Goal: Task Accomplishment & Management: Manage account settings

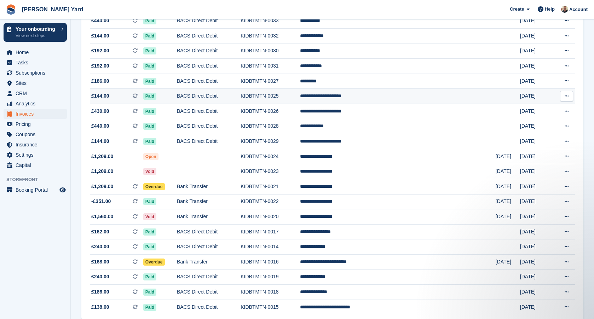
scroll to position [563, 0]
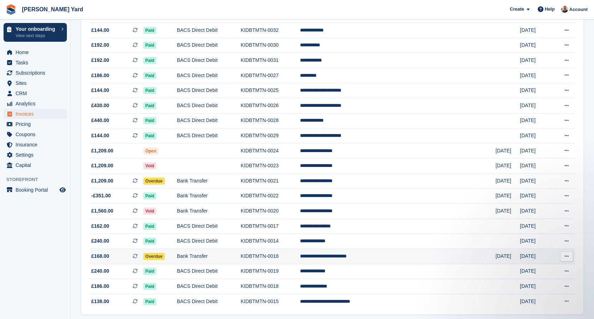
click at [165, 260] on span "Overdue" at bounding box center [154, 256] width 22 height 7
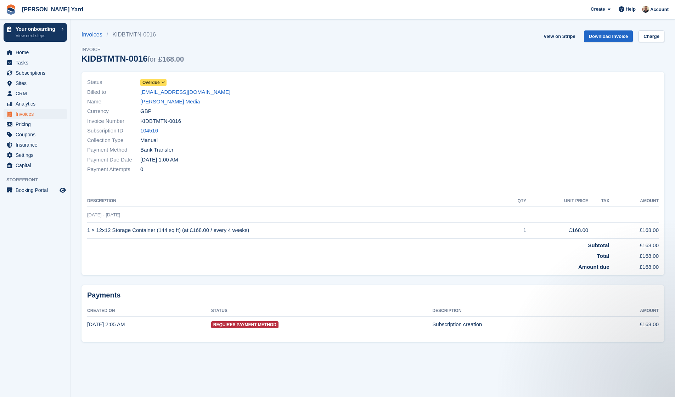
click at [159, 84] on span "Overdue" at bounding box center [150, 82] width 17 height 6
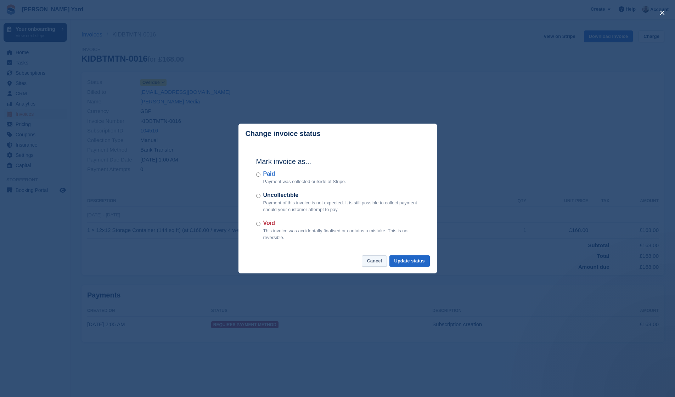
click at [379, 262] on button "Cancel" at bounding box center [374, 261] width 25 height 12
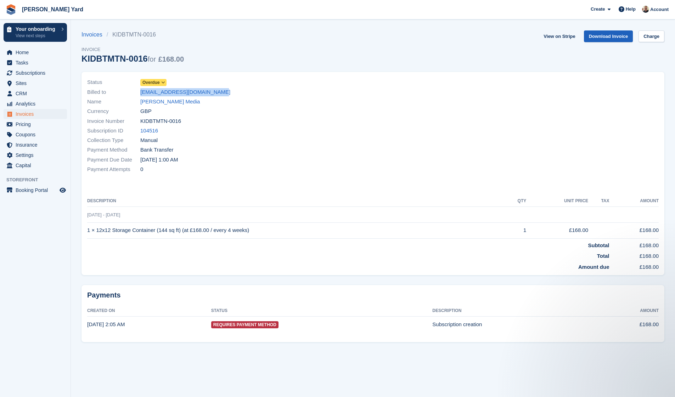
click at [594, 33] on link "Download Invoice" at bounding box center [608, 36] width 49 height 12
click at [594, 35] on link "Download Invoice" at bounding box center [608, 36] width 49 height 12
click at [288, 38] on div "Invoices KIDBTMTN-0016 Invoice KIDBTMTN-0016 for £168.00 View on Stripe Downloa…" at bounding box center [372, 50] width 582 height 41
click at [594, 40] on link "Charge" at bounding box center [651, 36] width 26 height 12
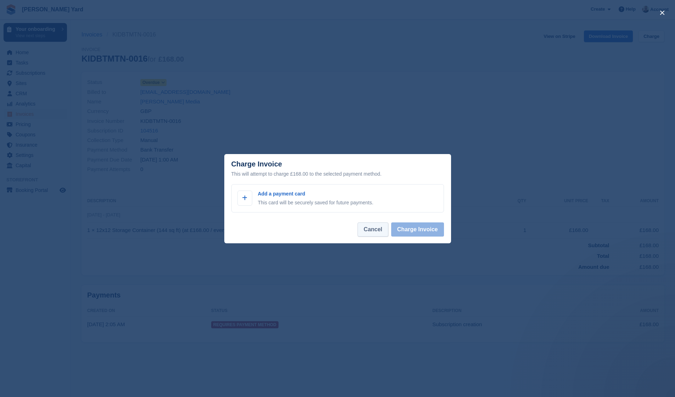
click at [379, 229] on button "Cancel" at bounding box center [372, 229] width 30 height 14
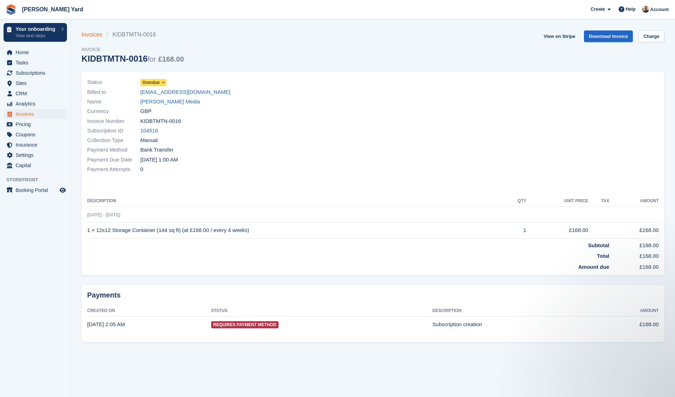
click at [90, 35] on link "Invoices" at bounding box center [93, 34] width 25 height 8
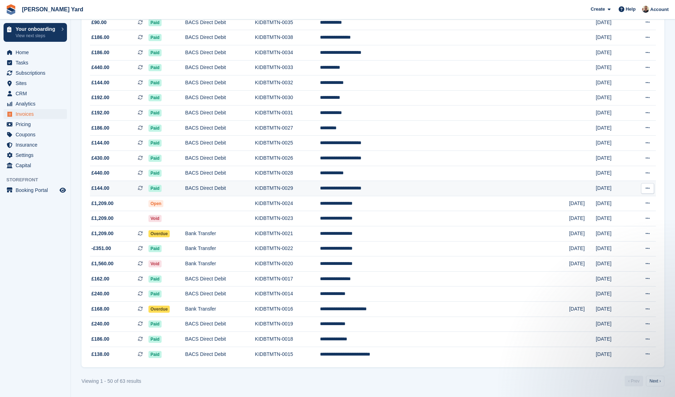
scroll to position [529, 0]
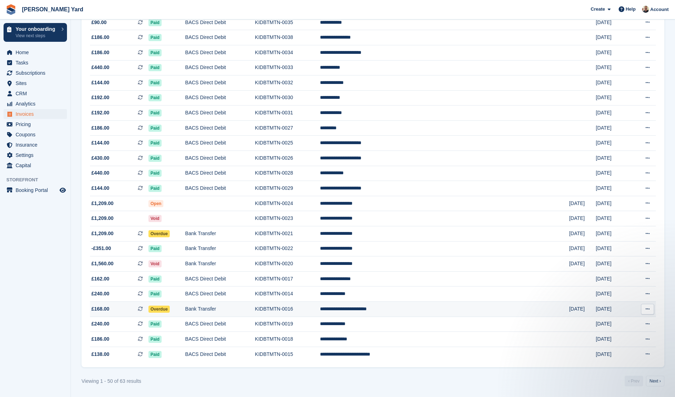
click at [594, 308] on button at bounding box center [647, 309] width 13 height 11
click at [594, 319] on p "View Customer" at bounding box center [620, 349] width 62 height 9
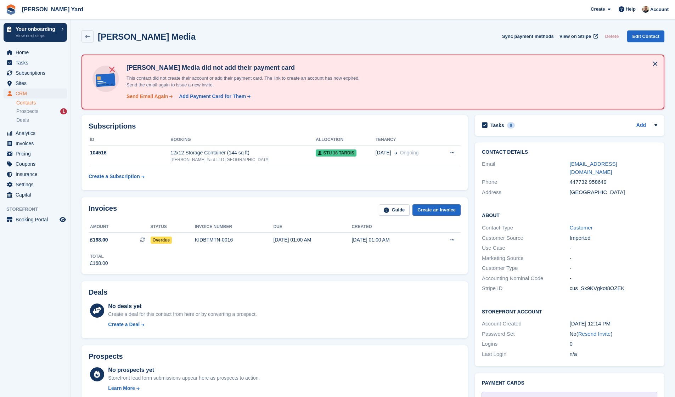
click at [161, 96] on div "Send Email Again" at bounding box center [147, 96] width 42 height 7
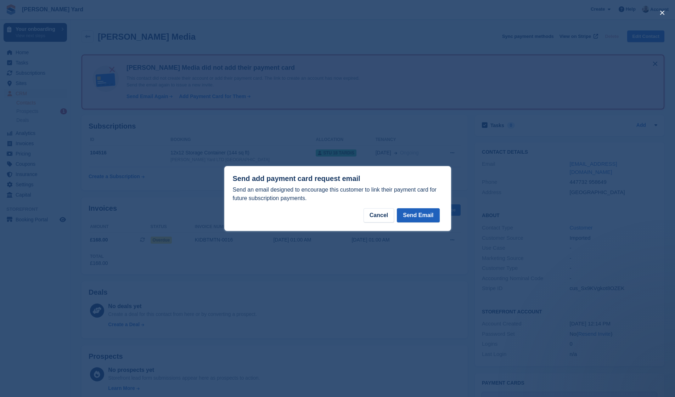
click at [420, 213] on button "Send Email" at bounding box center [418, 215] width 42 height 14
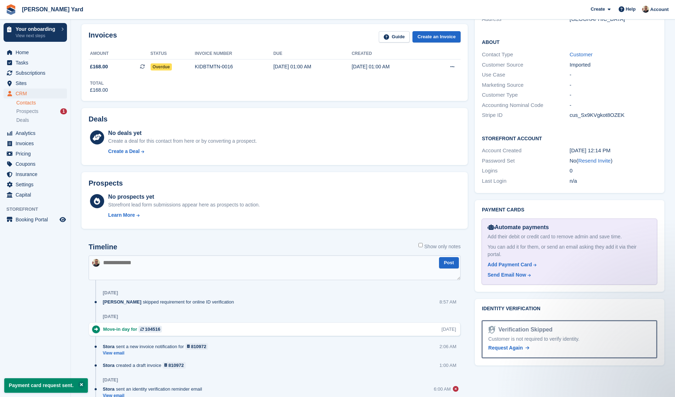
scroll to position [173, 0]
click at [27, 142] on span "Invoices" at bounding box center [37, 143] width 42 height 10
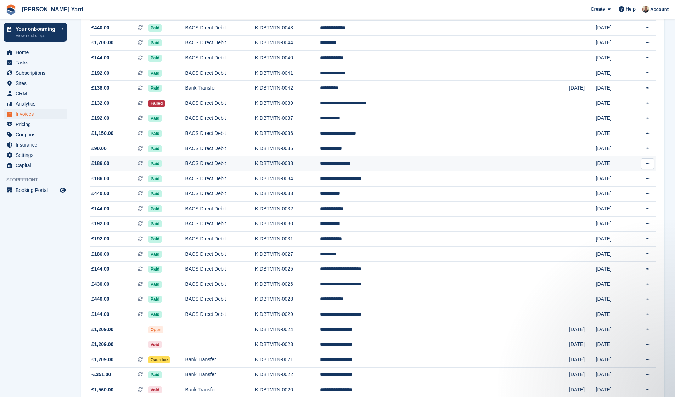
scroll to position [386, 0]
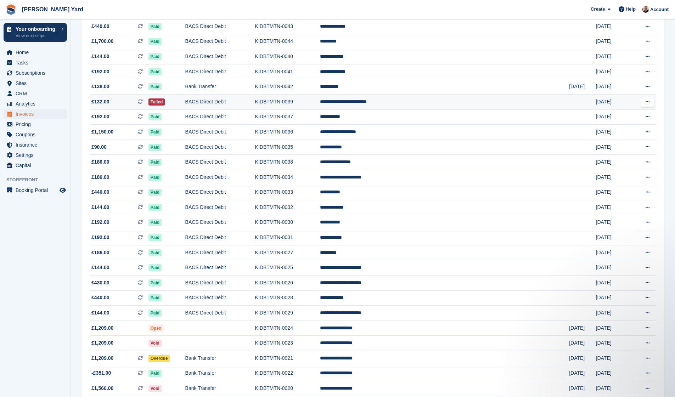
click at [320, 109] on td "KIDBTMTN-0039" at bounding box center [287, 101] width 65 height 15
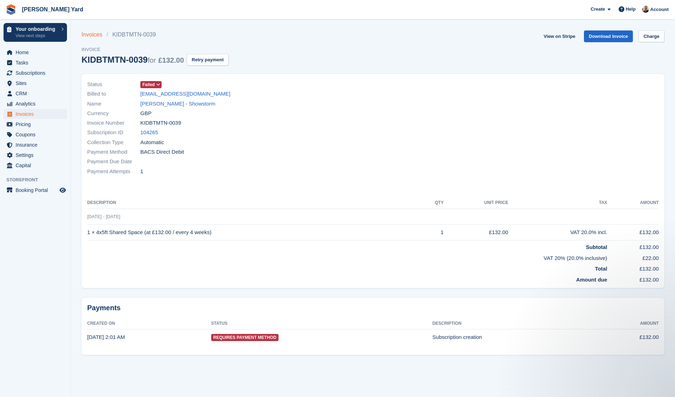
click at [96, 35] on link "Invoices" at bounding box center [93, 34] width 25 height 8
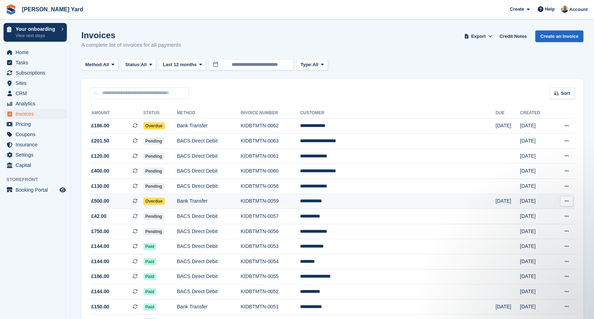
click at [568, 204] on icon at bounding box center [567, 201] width 4 height 5
click at [545, 241] on p "View Customer" at bounding box center [540, 241] width 62 height 9
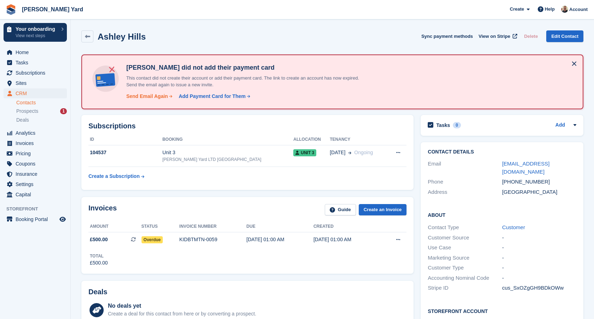
click at [154, 96] on div "Send Email Again" at bounding box center [147, 96] width 42 height 7
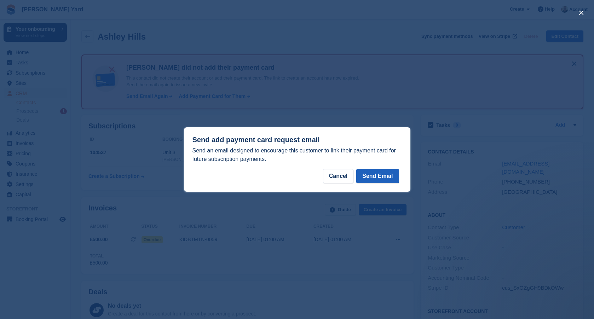
click at [386, 180] on button "Send Email" at bounding box center [378, 176] width 42 height 14
